Goal: Find specific page/section: Find specific page/section

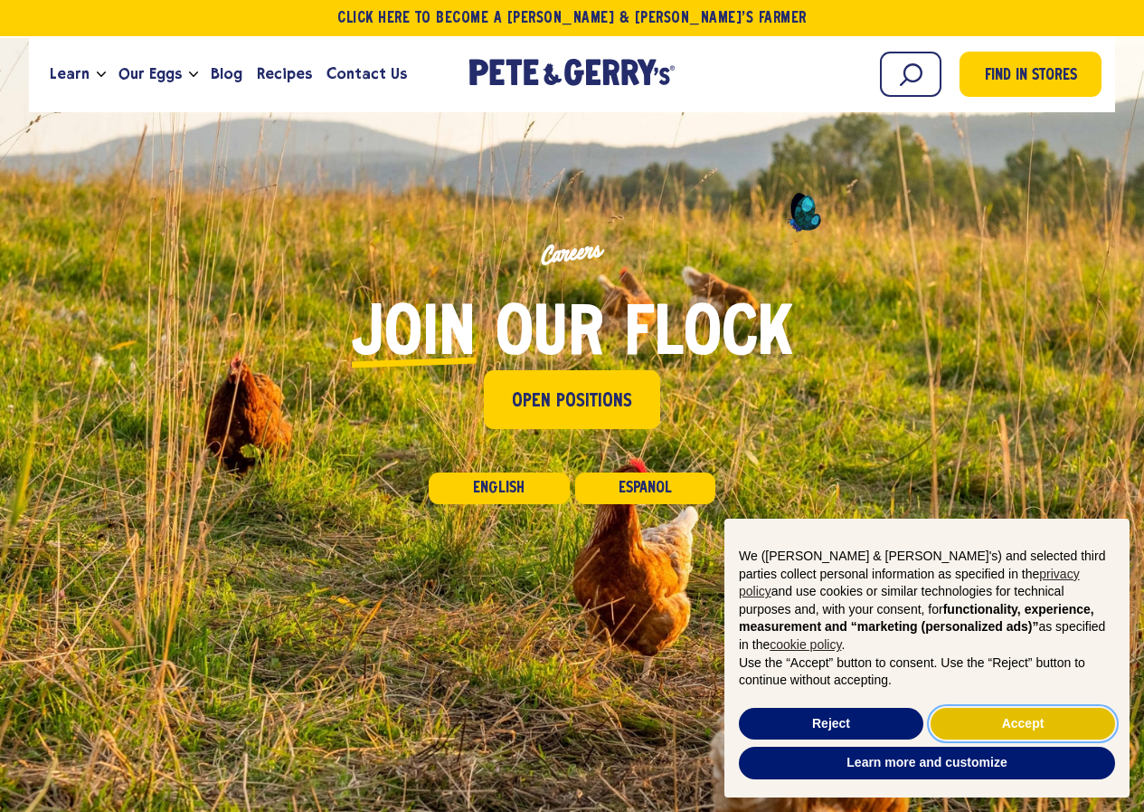
click at [1009, 732] on button "Accept" at bounding box center [1023, 723] width 185 height 33
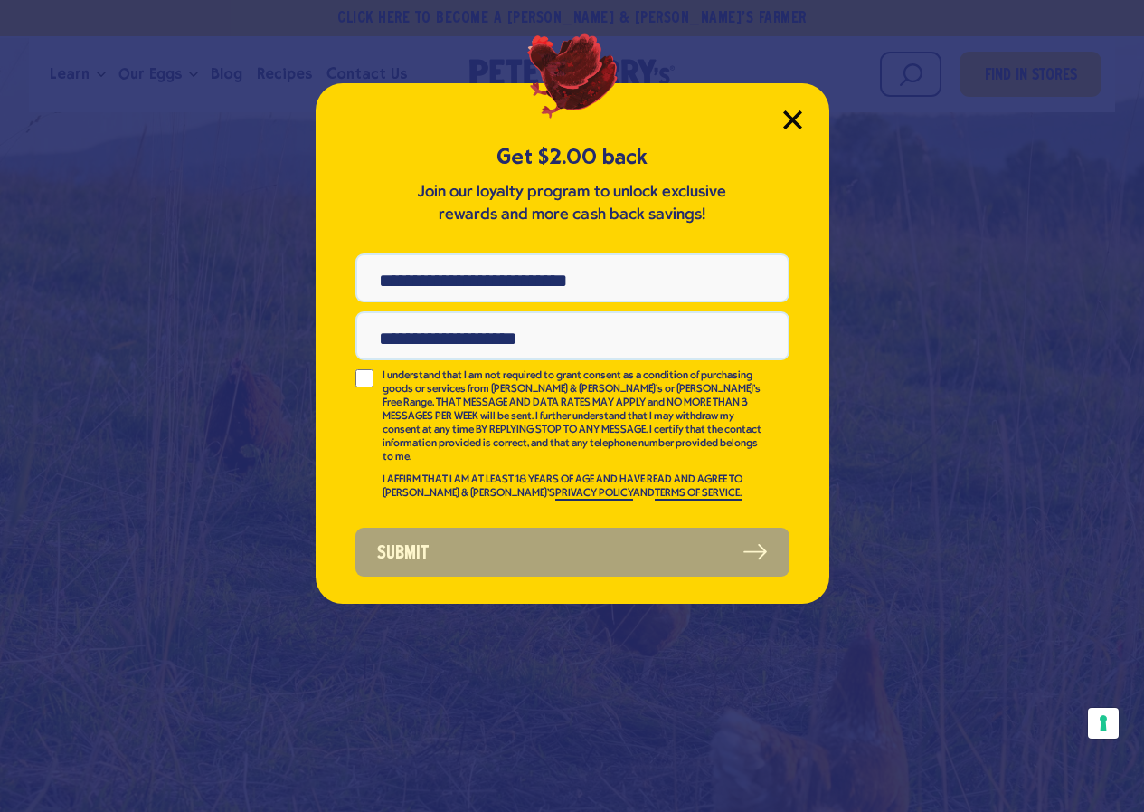
click at [797, 124] on icon "Close Modal" at bounding box center [792, 119] width 16 height 16
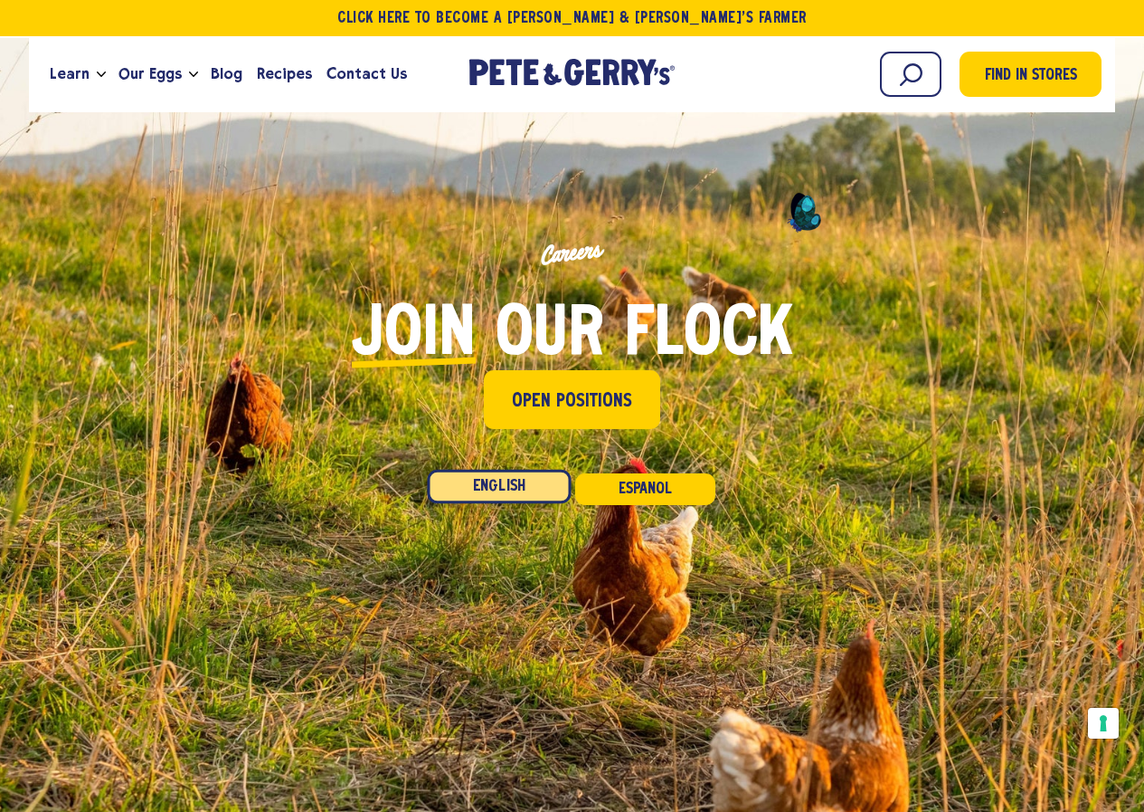
click at [511, 483] on link "English" at bounding box center [500, 487] width 144 height 34
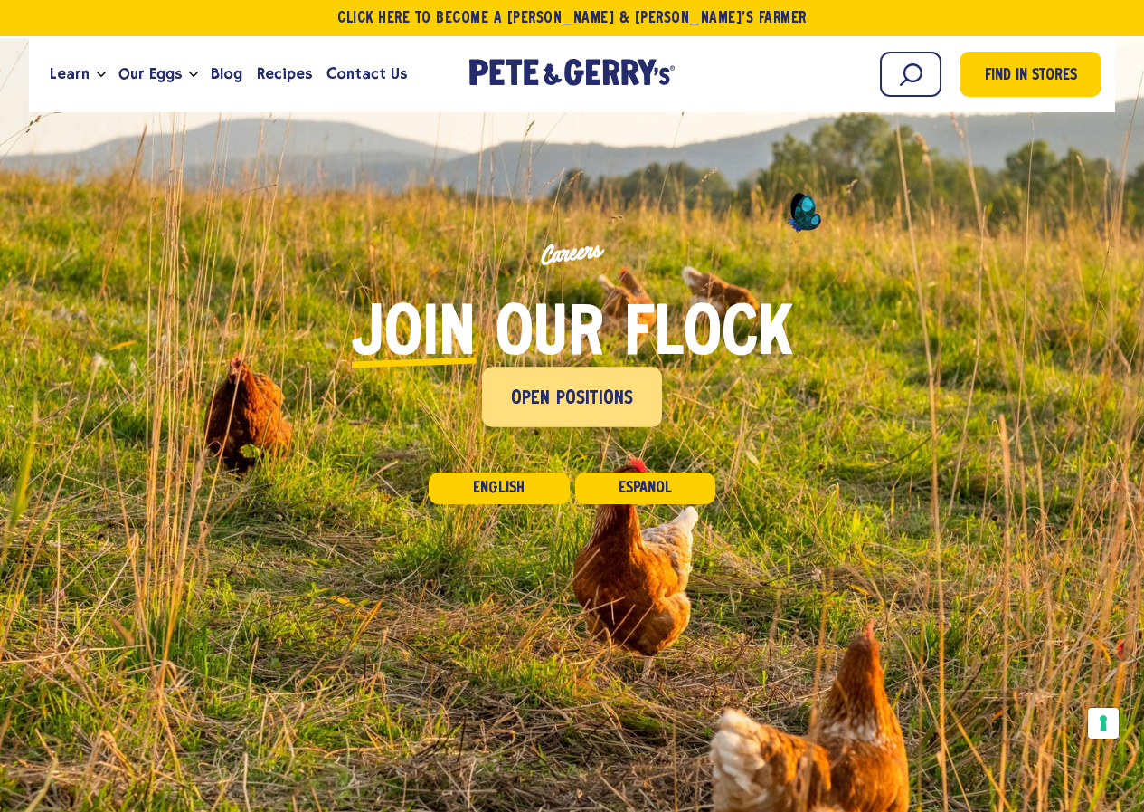
click at [589, 390] on span "Open Positions" at bounding box center [572, 398] width 123 height 29
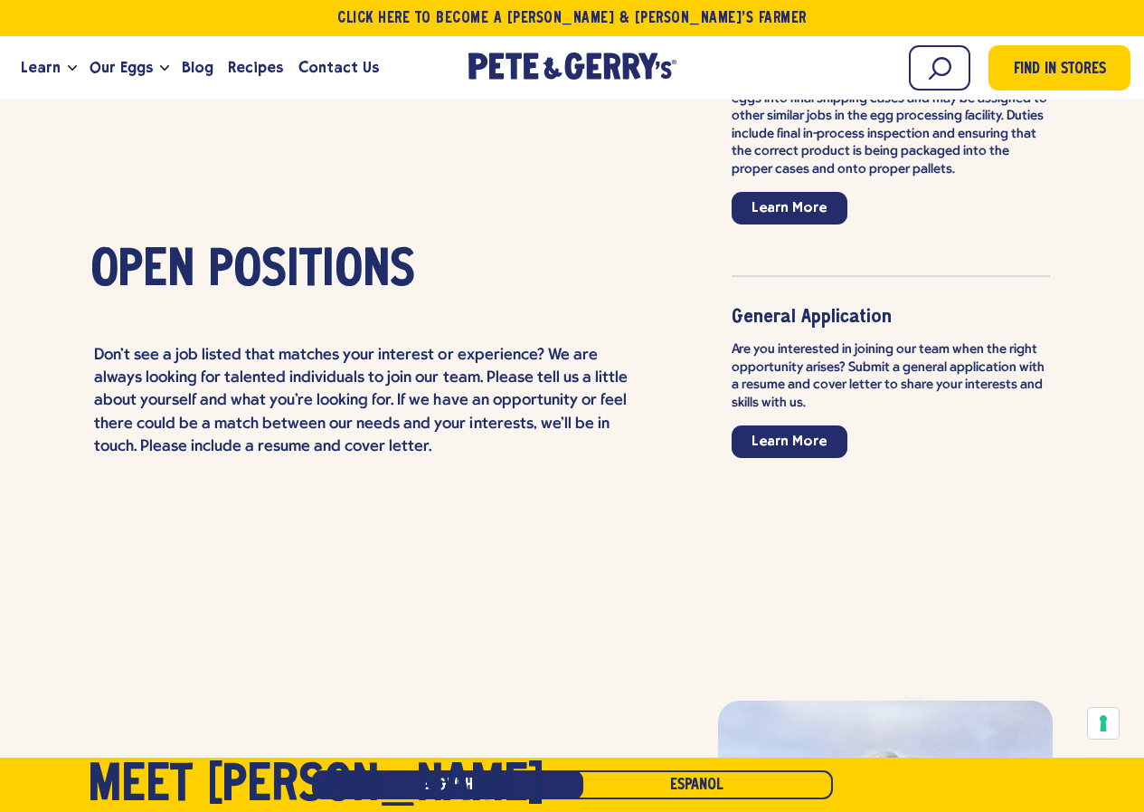
scroll to position [4606, 0]
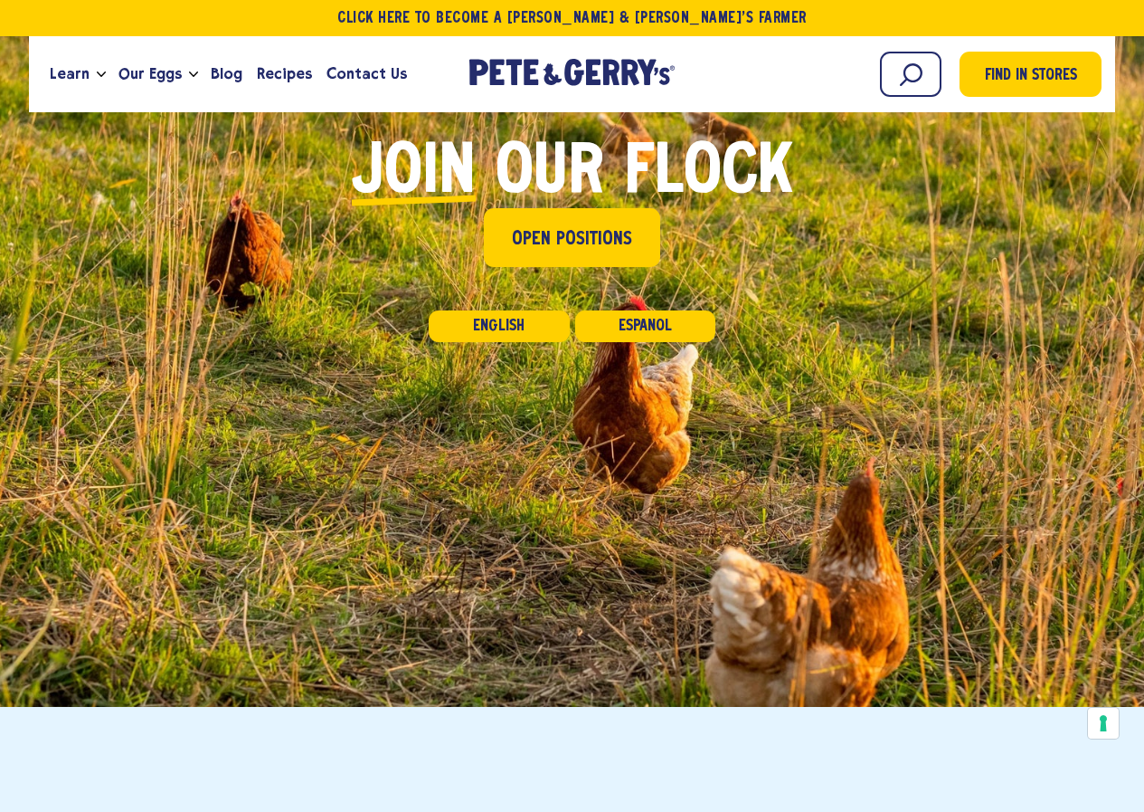
scroll to position [0, 0]
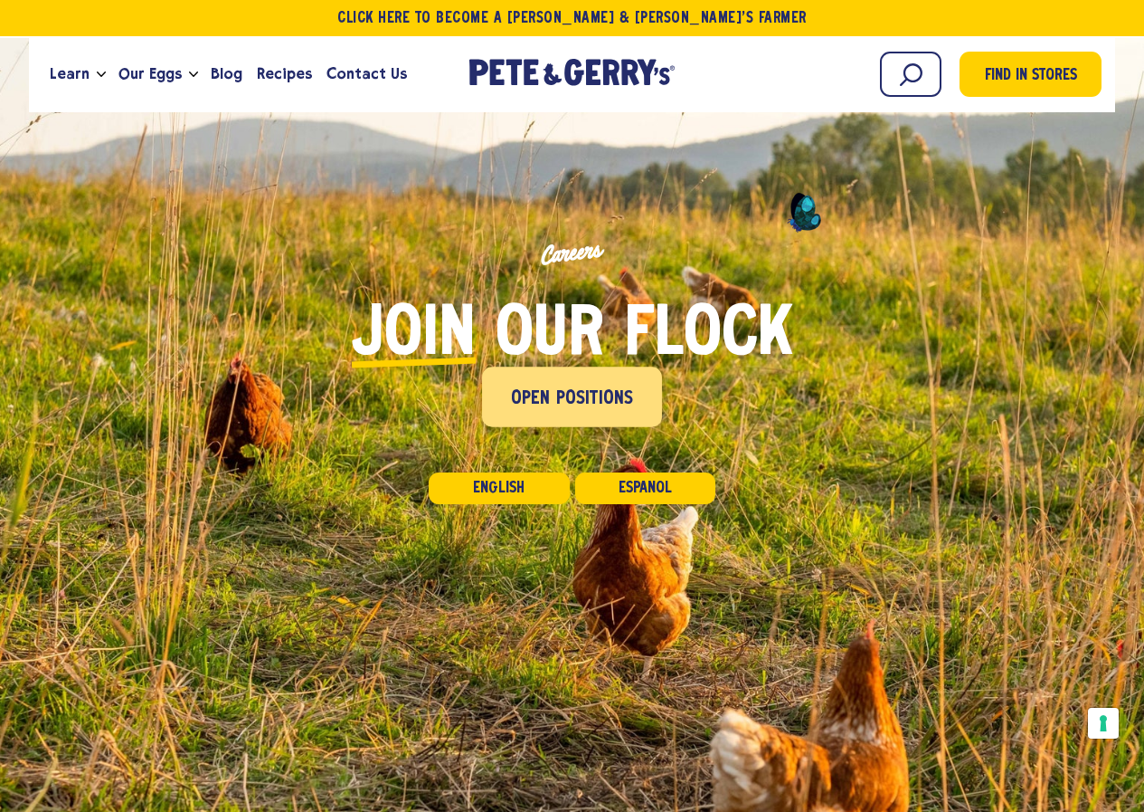
click at [568, 385] on span "Open Positions" at bounding box center [572, 398] width 123 height 29
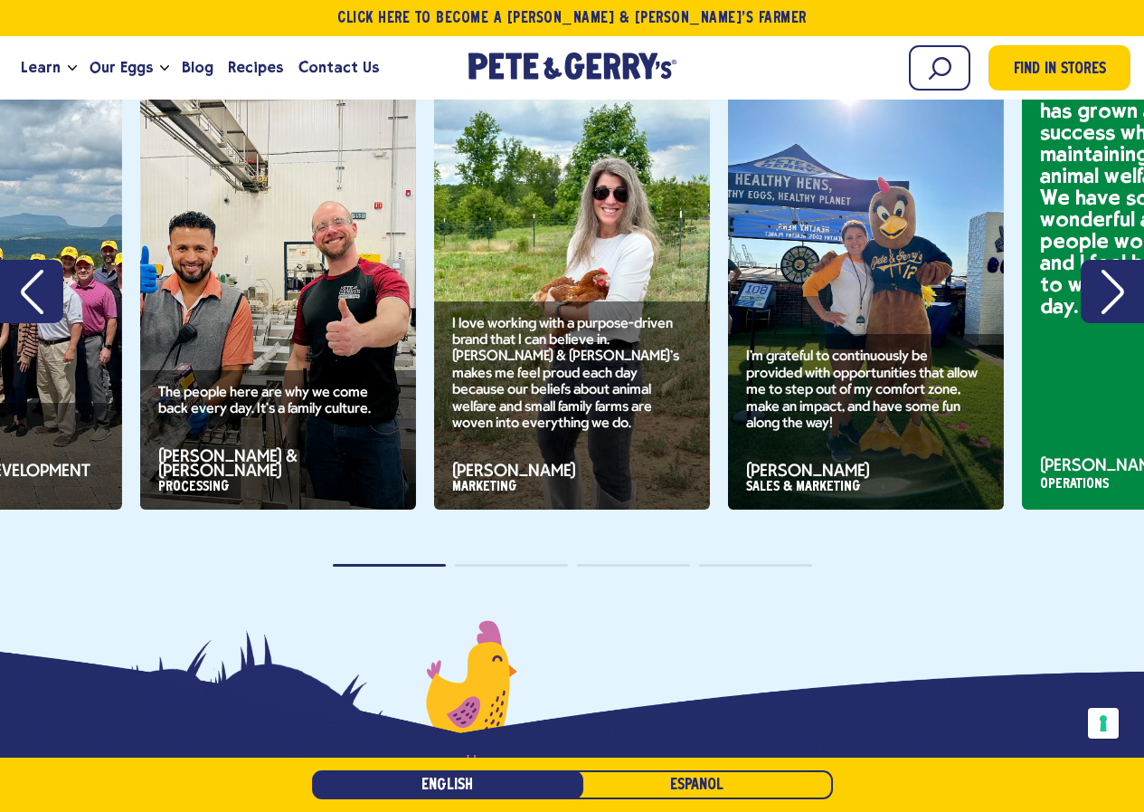
scroll to position [2096, 0]
